Goal: Task Accomplishment & Management: Use online tool/utility

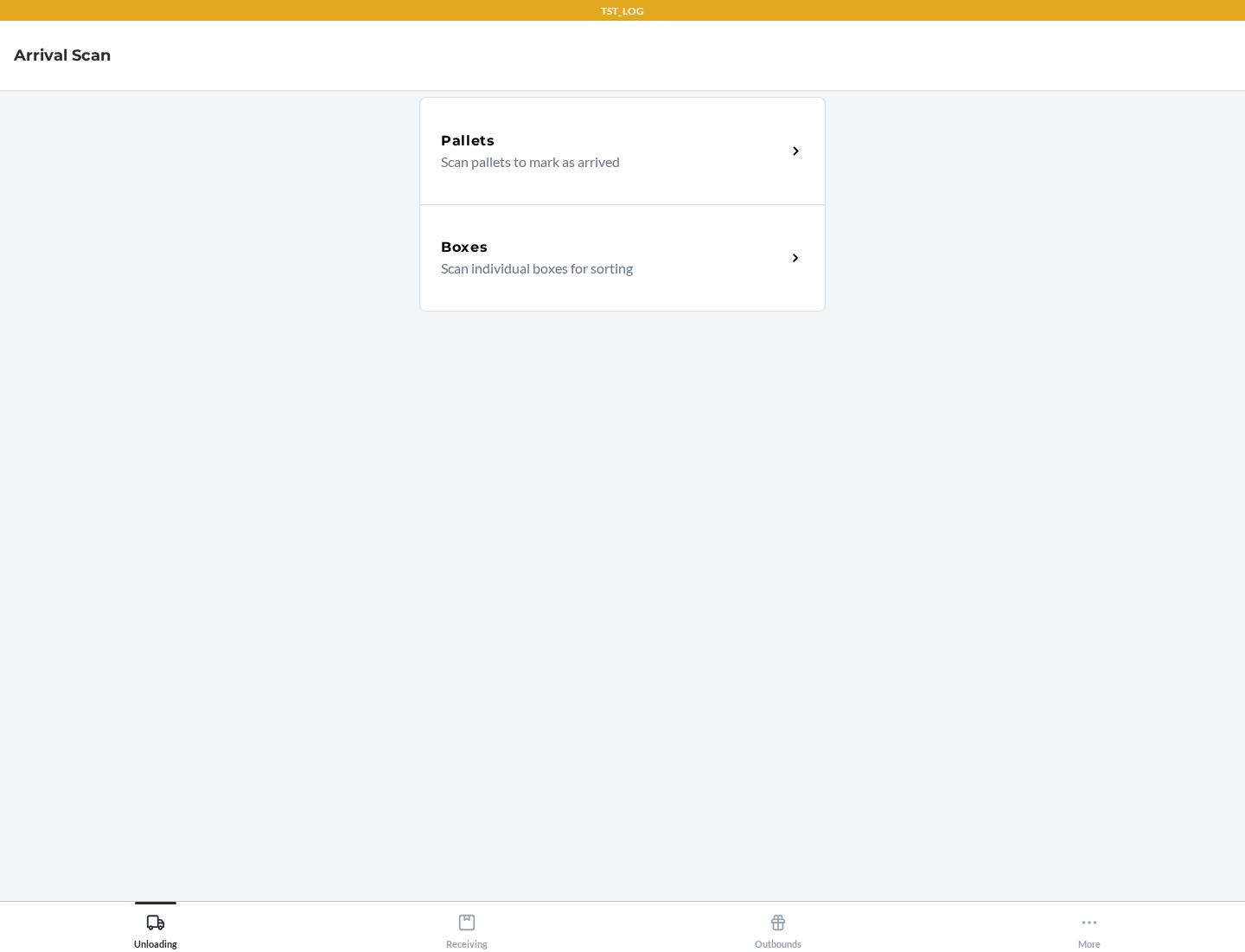
click at [613, 247] on div "Boxes" at bounding box center [613, 247] width 345 height 21
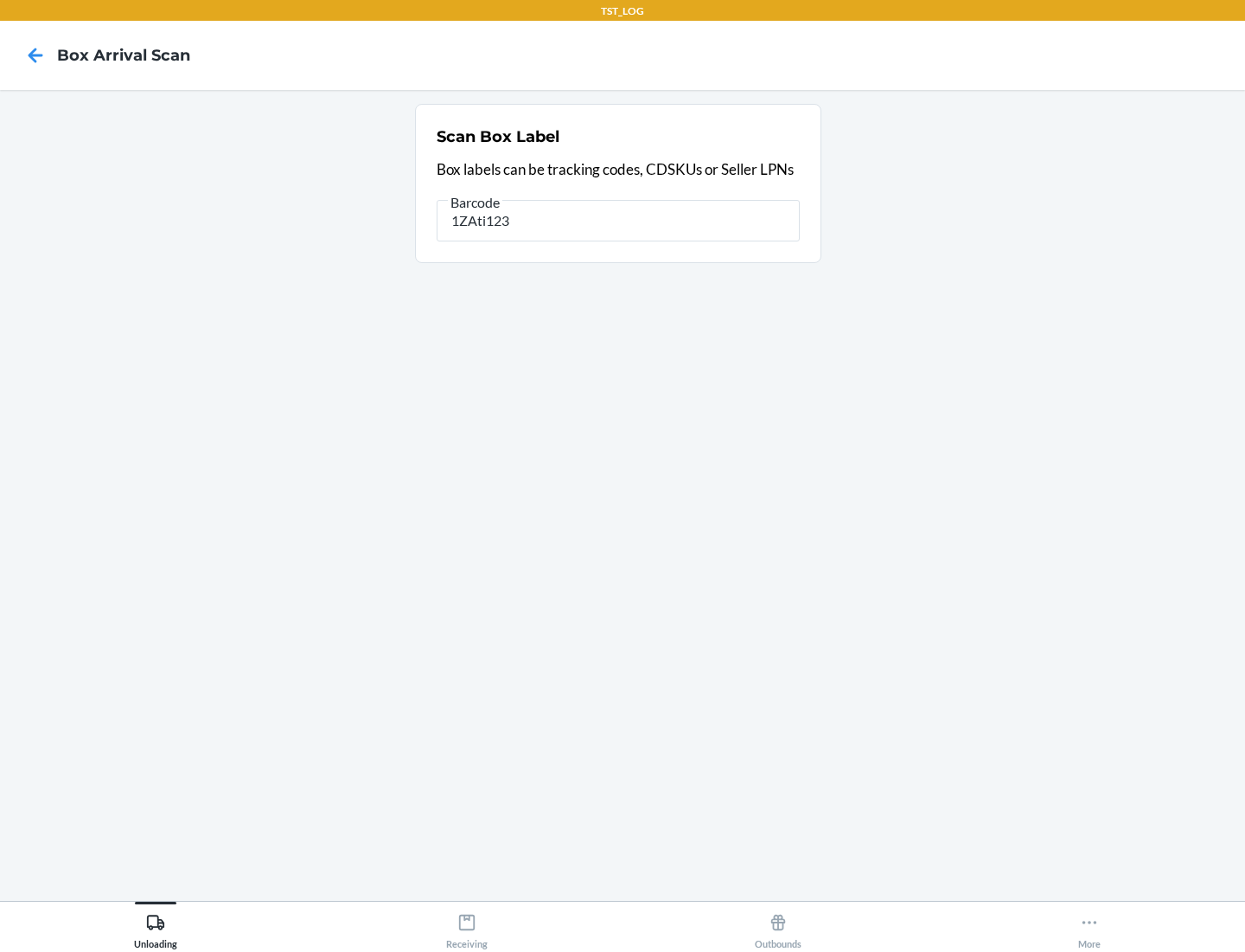
type input "1ZAti123"
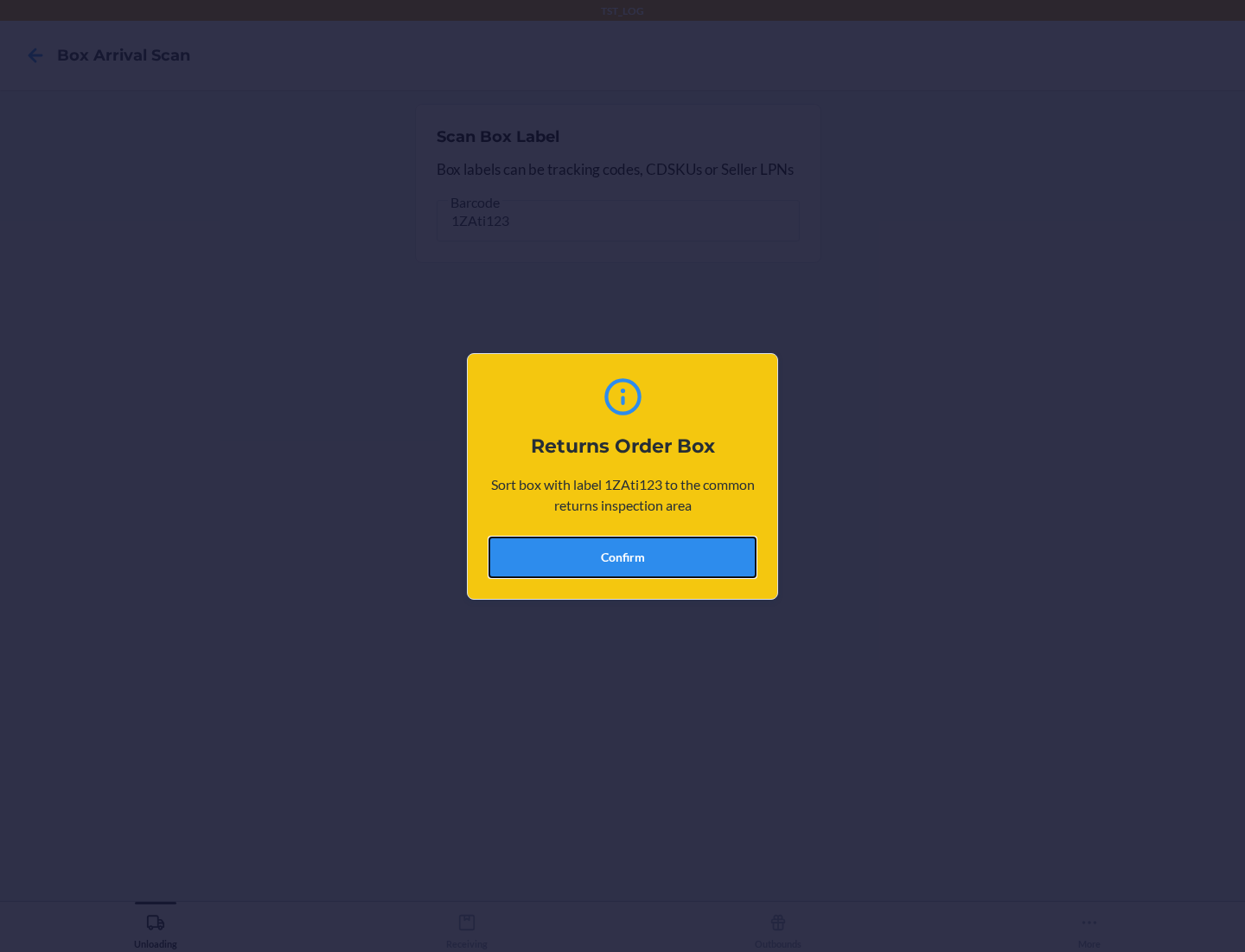
click at [623, 556] on button "Confirm" at bounding box center [622, 557] width 268 height 42
